Goal: Entertainment & Leisure: Consume media (video, audio)

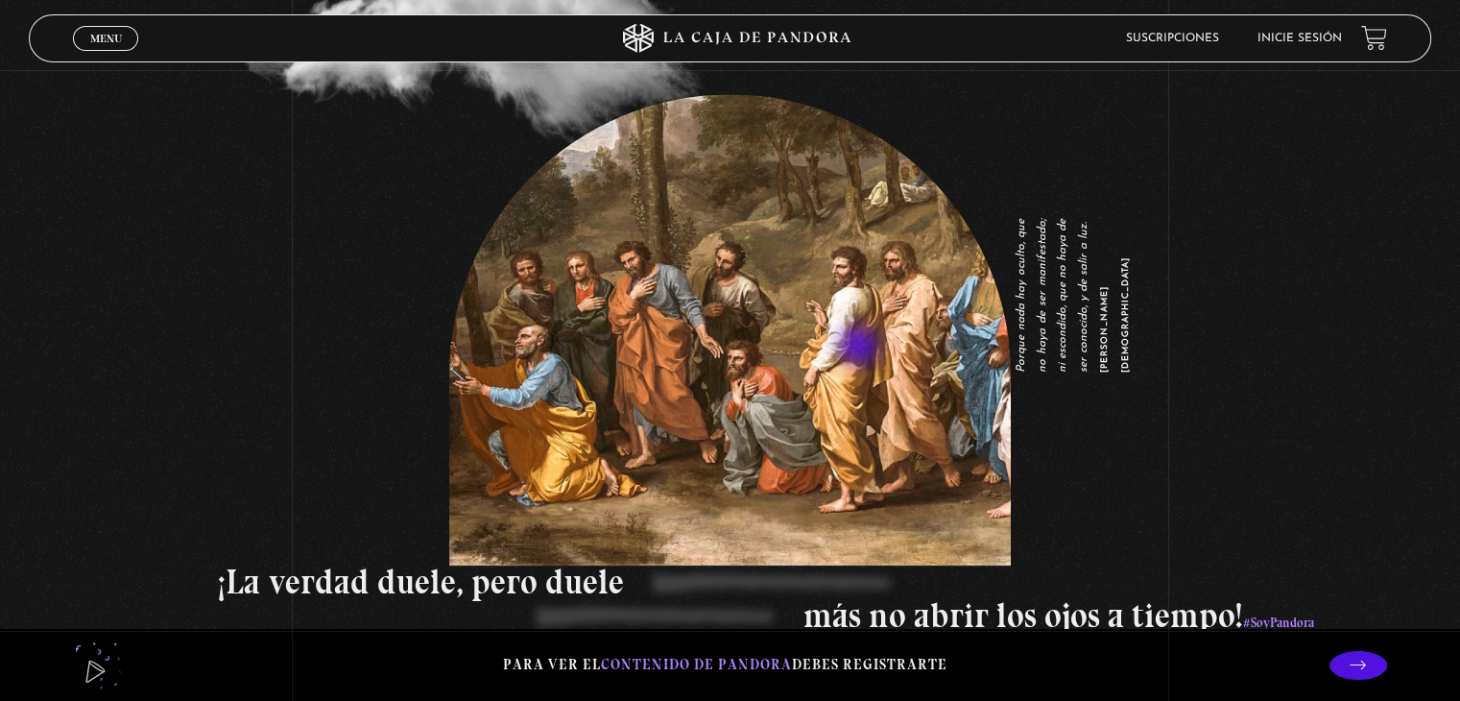
scroll to position [2672, 0]
click at [92, 42] on span "Menu" at bounding box center [106, 39] width 32 height 12
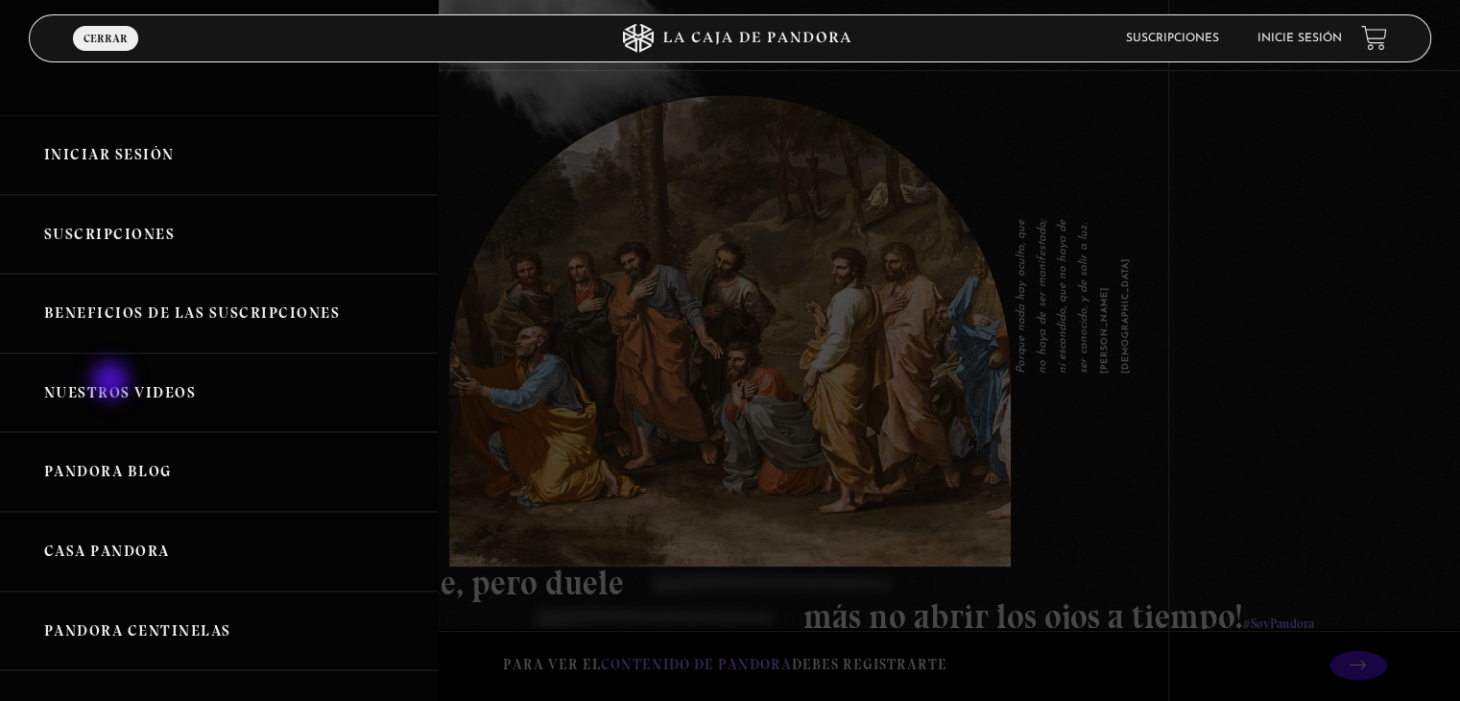
click at [112, 382] on link "Nuestros Videos" at bounding box center [219, 393] width 438 height 80
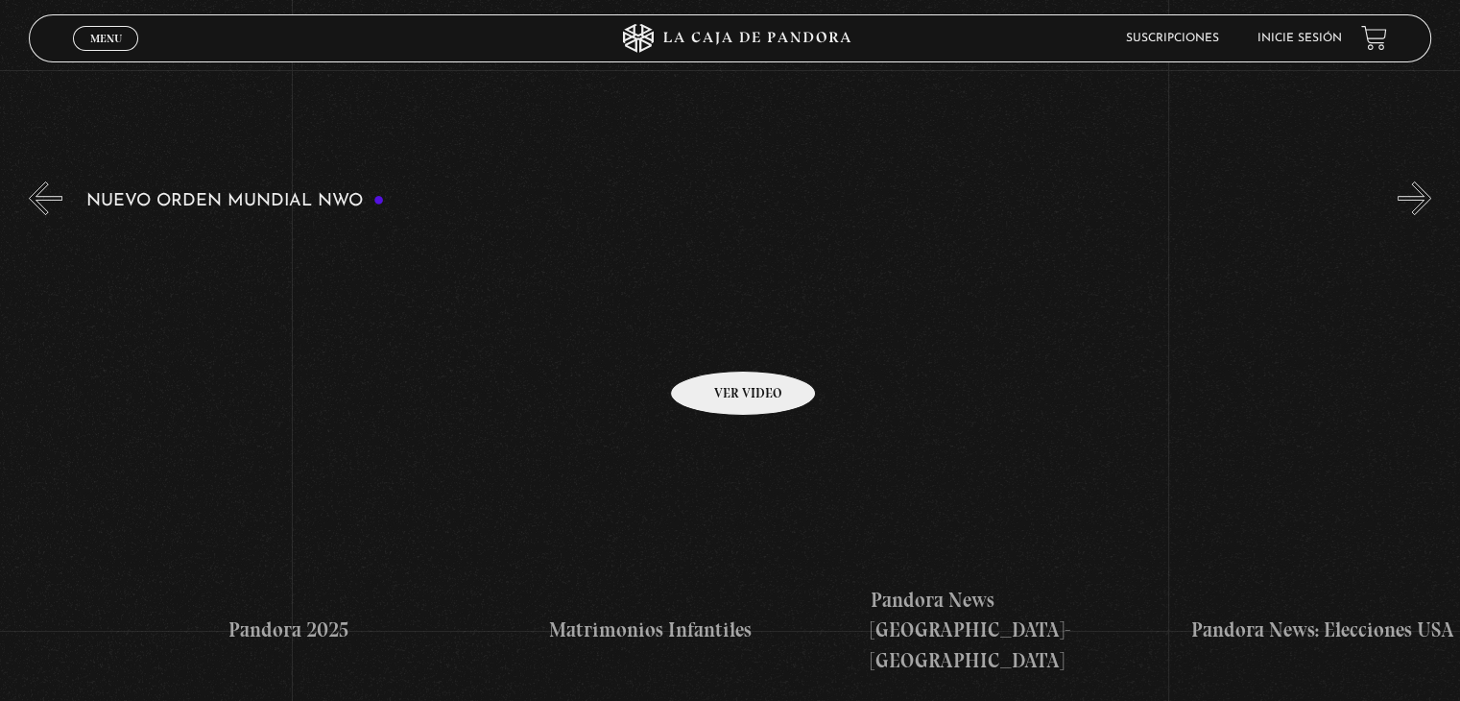
scroll to position [0, 2700]
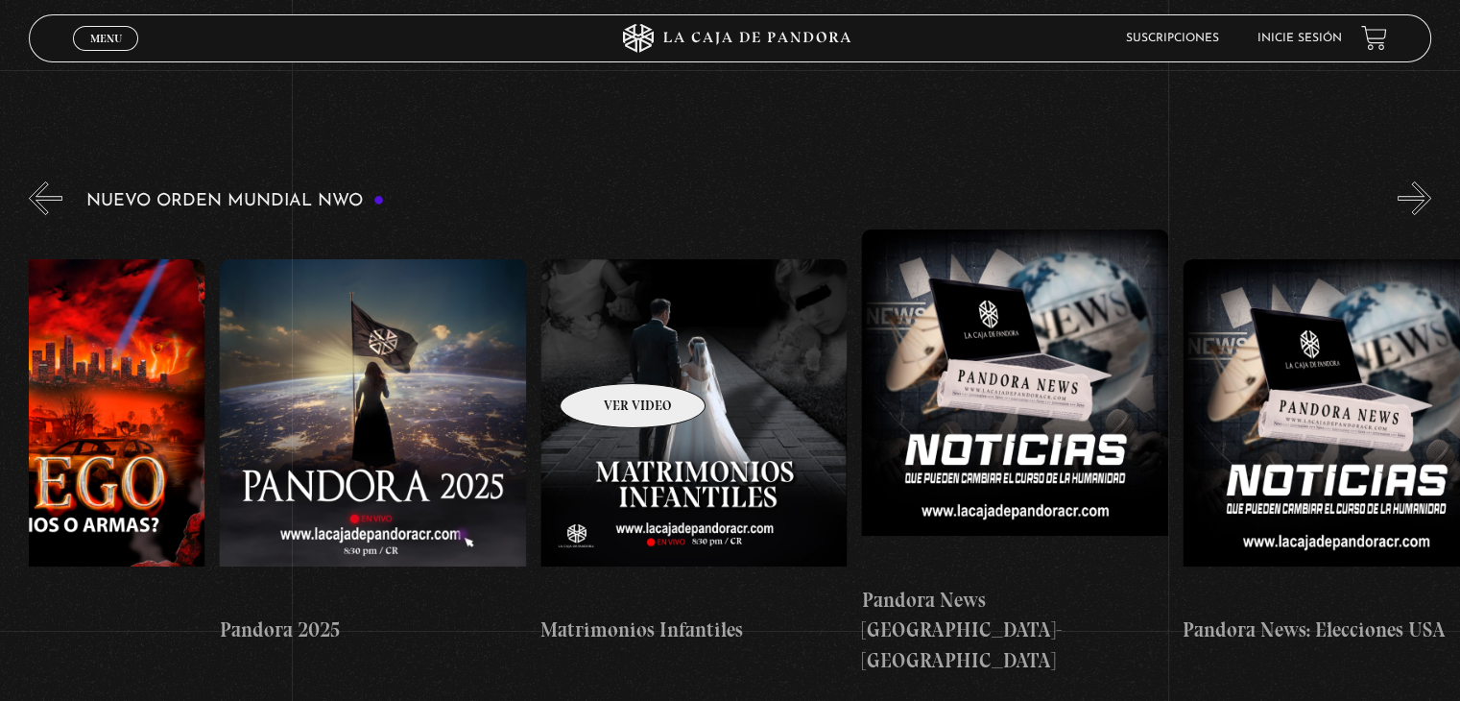
click at [608, 354] on figure at bounding box center [693, 432] width 306 height 346
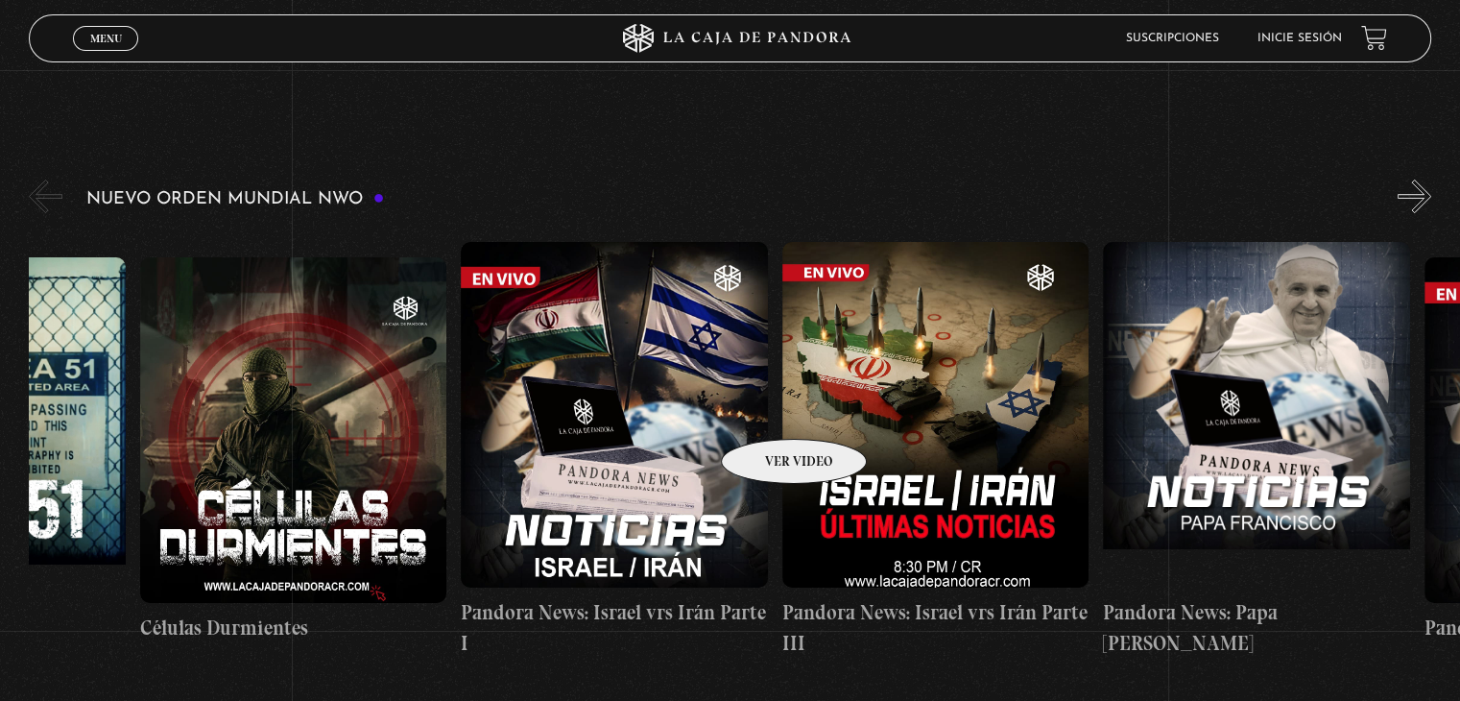
scroll to position [0, 0]
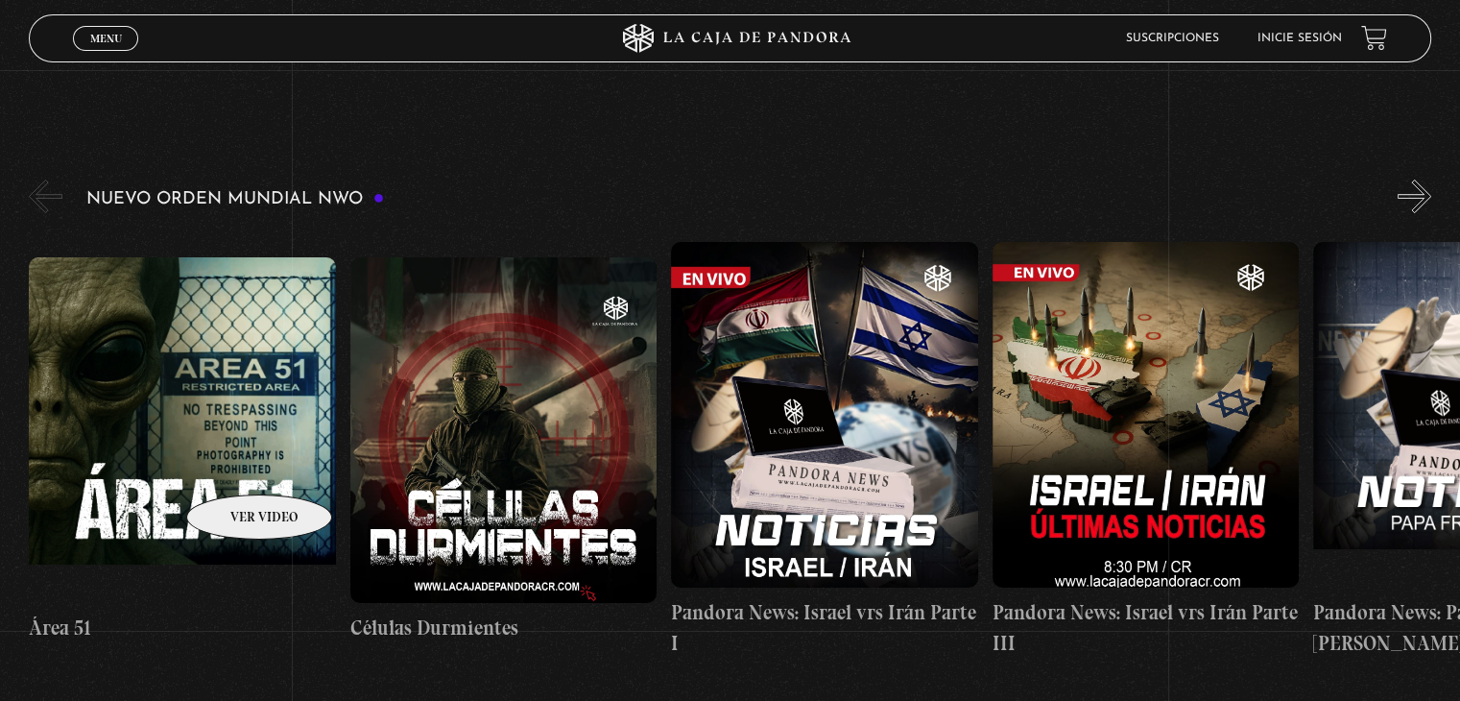
click at [234, 466] on figure at bounding box center [182, 430] width 306 height 346
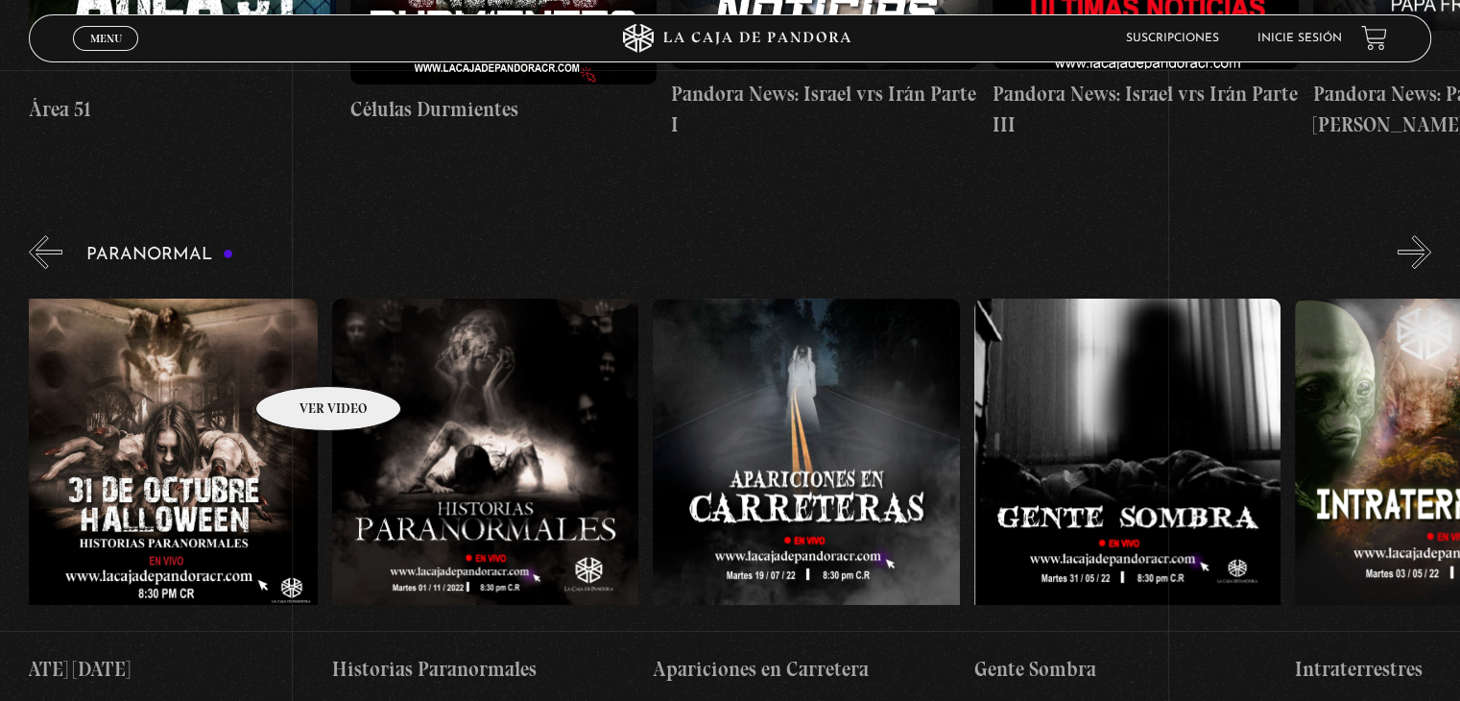
scroll to position [753, 0]
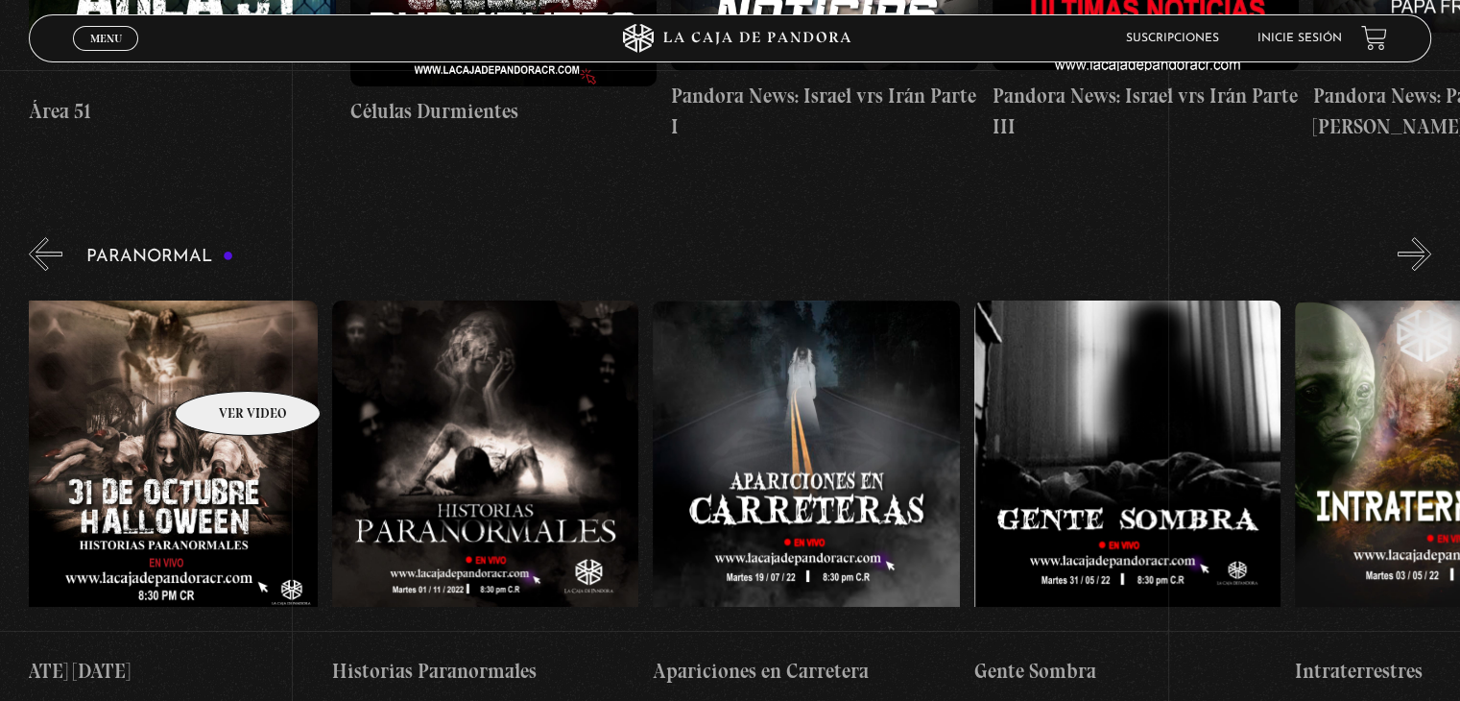
click at [223, 362] on figure at bounding box center [164, 473] width 306 height 346
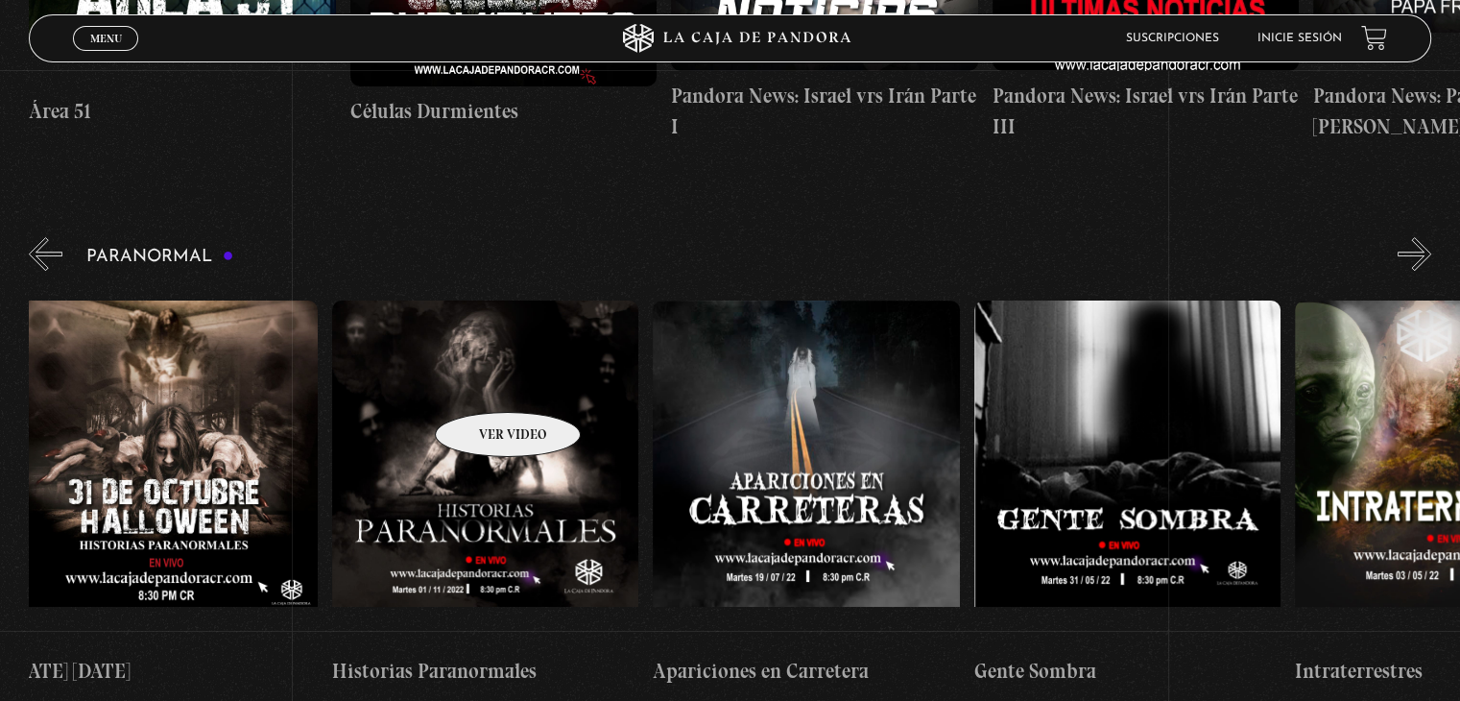
click at [483, 383] on figure at bounding box center [485, 473] width 306 height 346
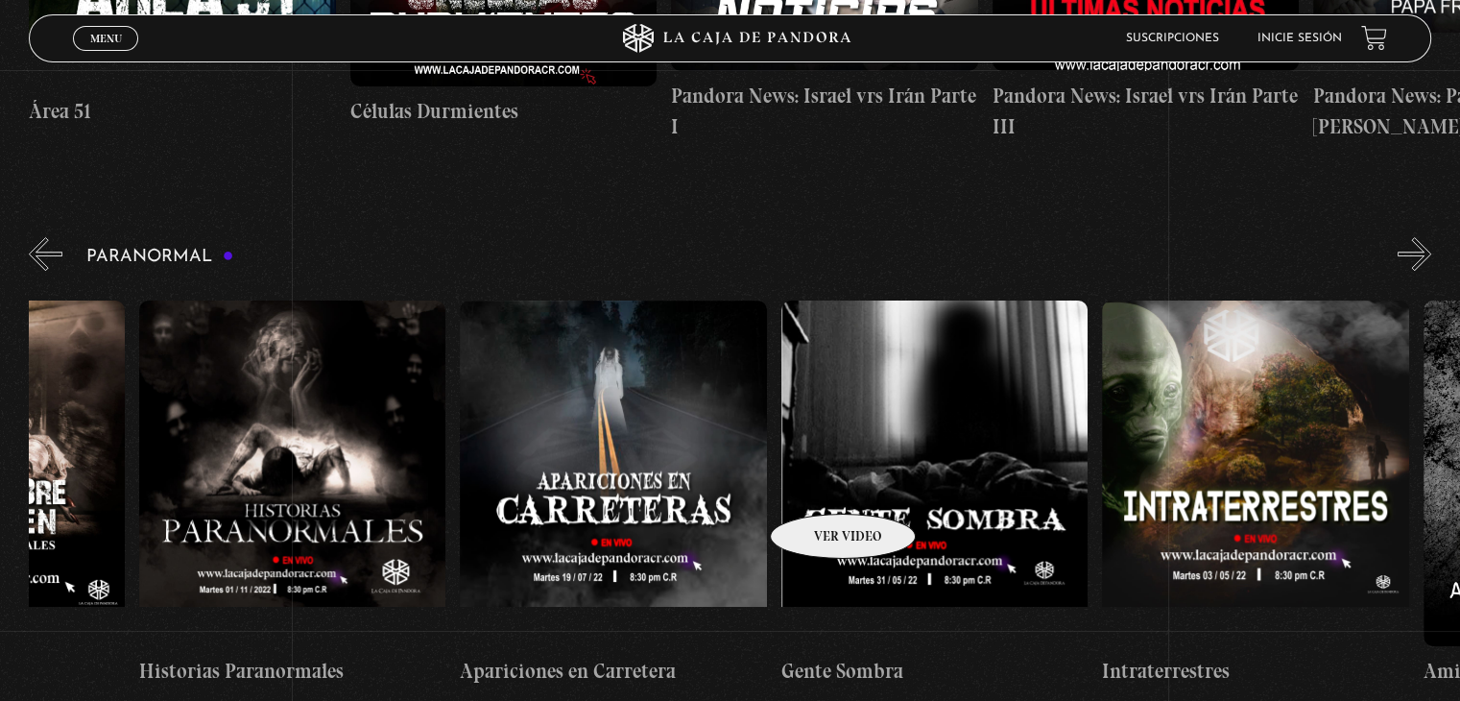
scroll to position [0, 215]
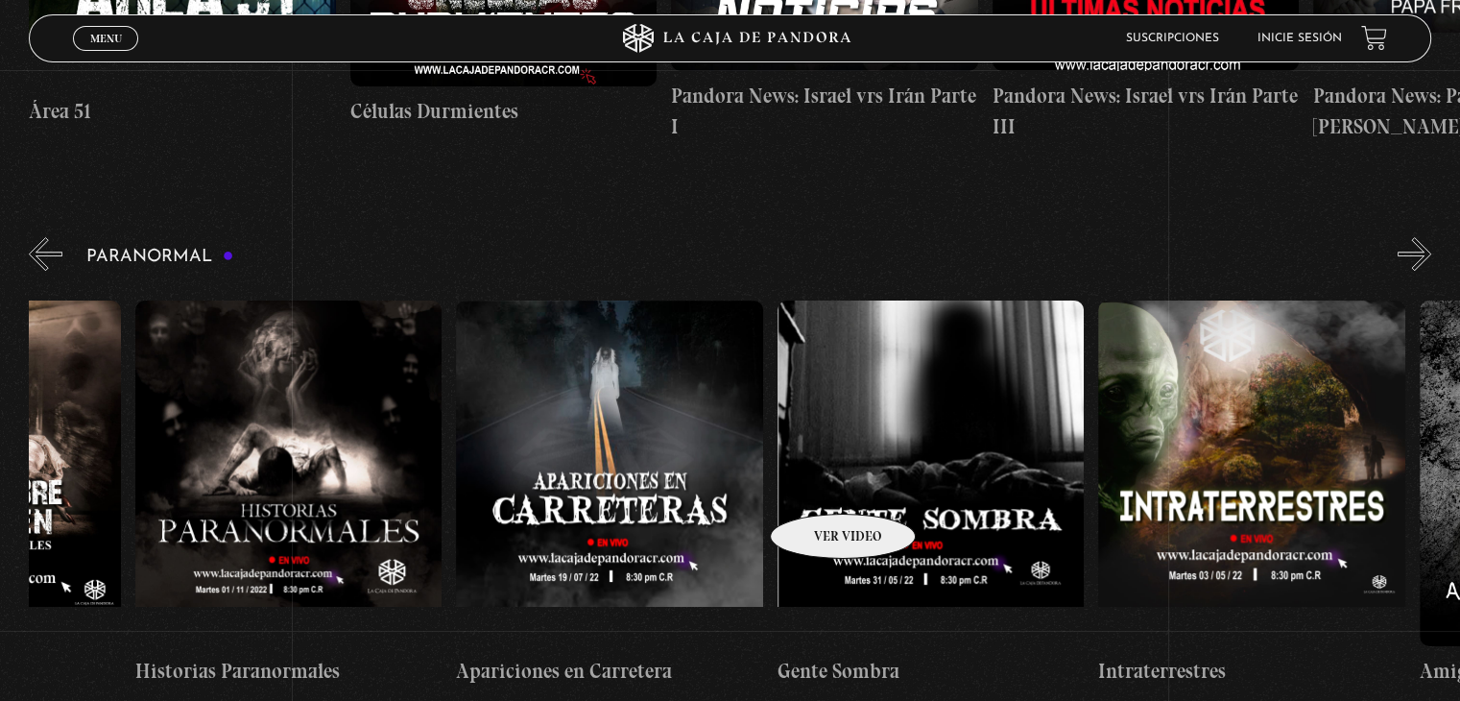
click at [818, 485] on figure at bounding box center [931, 473] width 306 height 346
